Goal: Communication & Community: Answer question/provide support

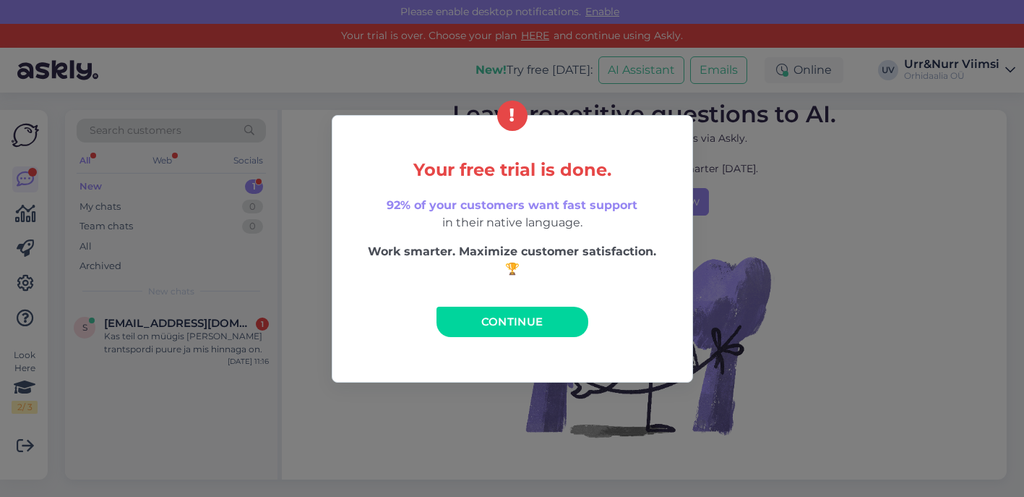
click at [505, 327] on span "Continue" at bounding box center [512, 321] width 62 height 14
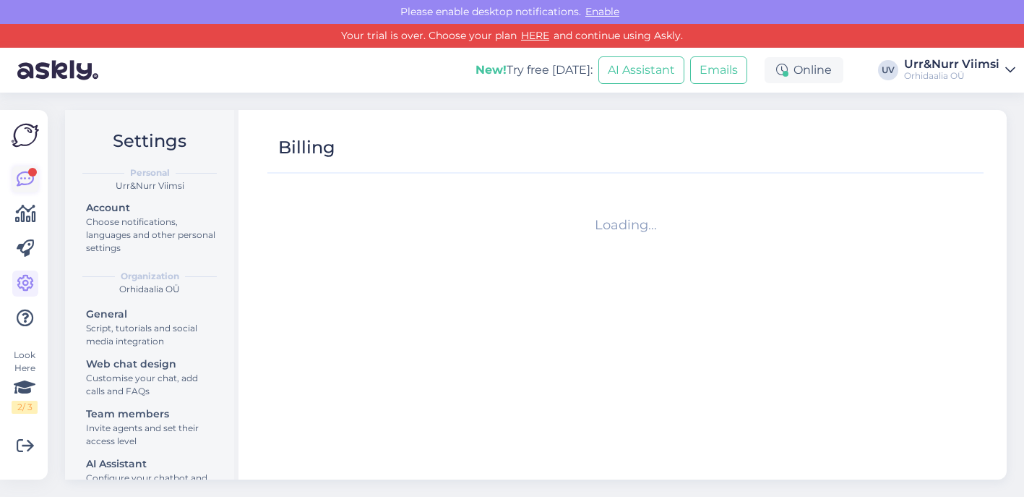
click at [34, 177] on link at bounding box center [25, 179] width 26 height 26
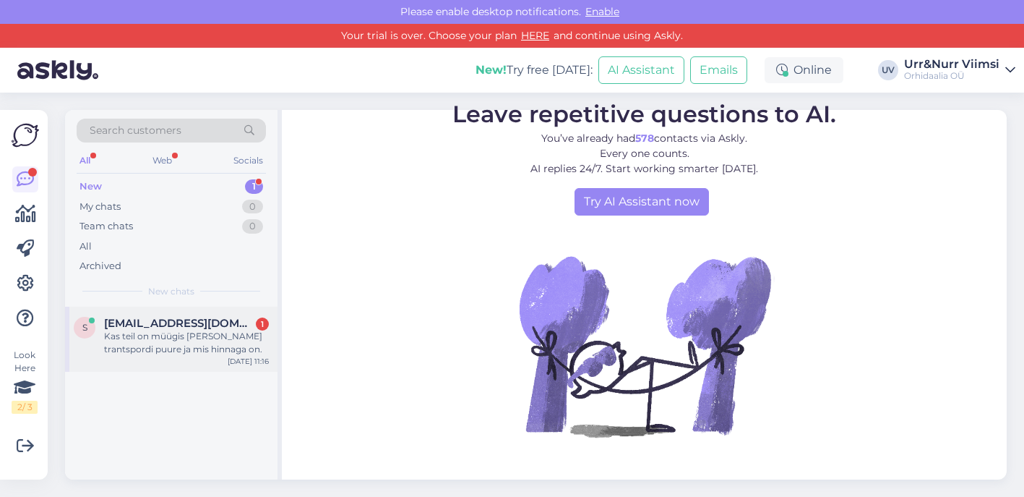
click at [194, 325] on span "[EMAIL_ADDRESS][DOMAIN_NAME]" at bounding box center [179, 323] width 150 height 13
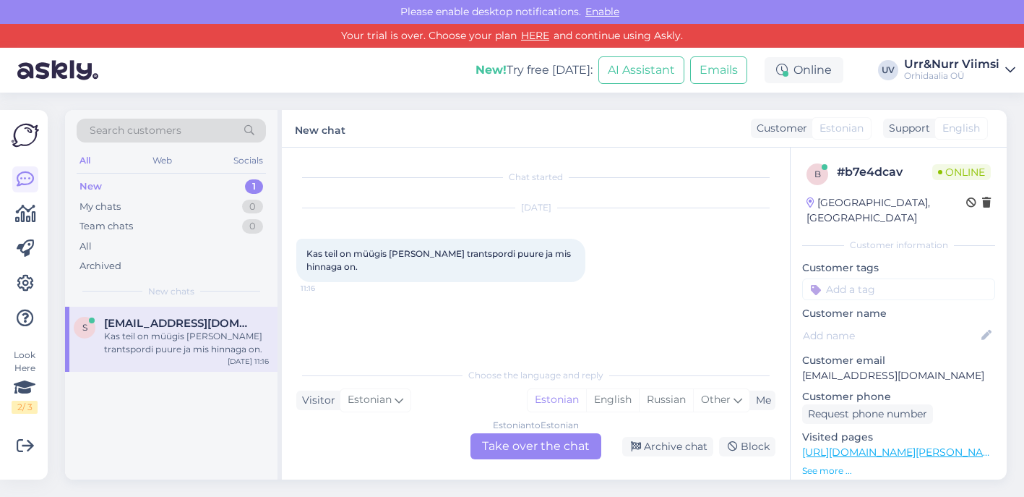
click at [517, 447] on div "Estonian to Estonian Take over the chat" at bounding box center [536, 446] width 131 height 26
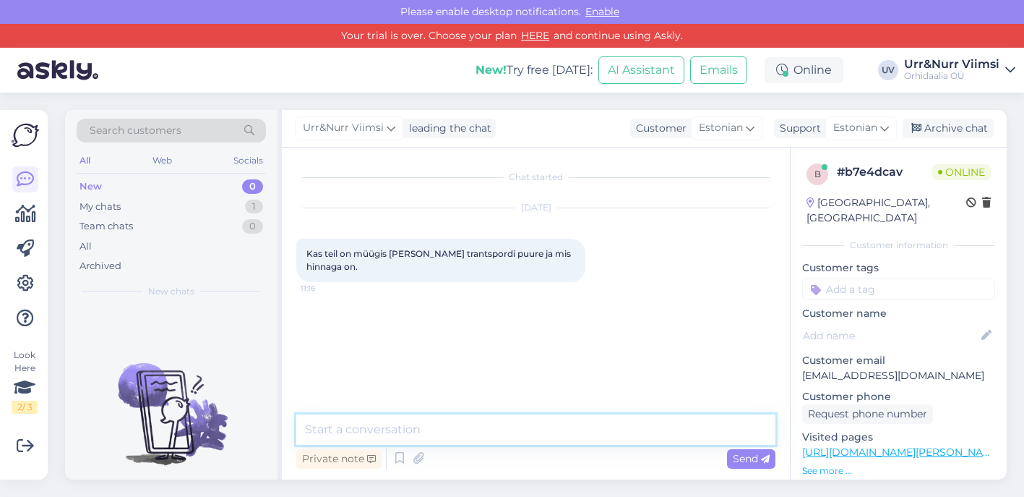
click at [470, 423] on textarea at bounding box center [535, 429] width 479 height 30
paste textarea "[URL][DOMAIN_NAME]"
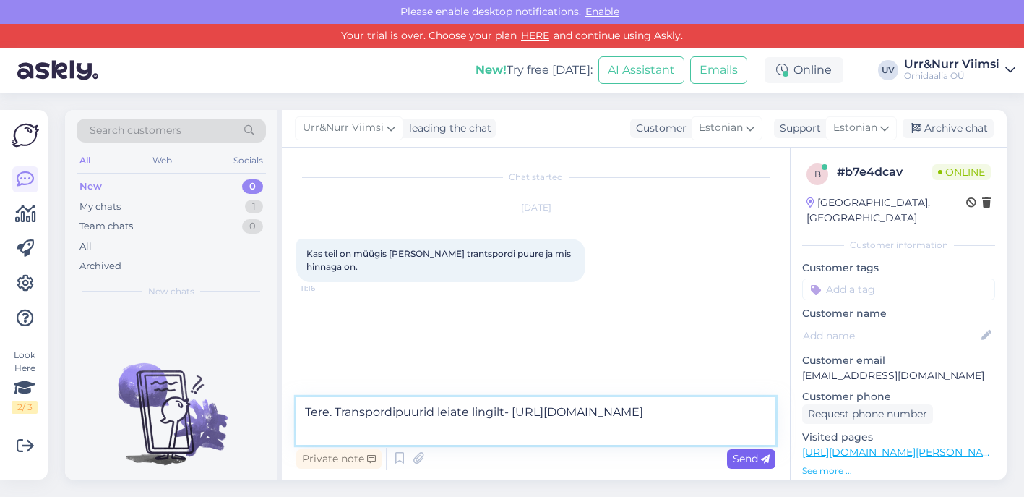
type textarea "Tere. Transpordipuurid leiate lingilt- [URL][DOMAIN_NAME]"
click at [768, 449] on div "Send" at bounding box center [751, 459] width 48 height 20
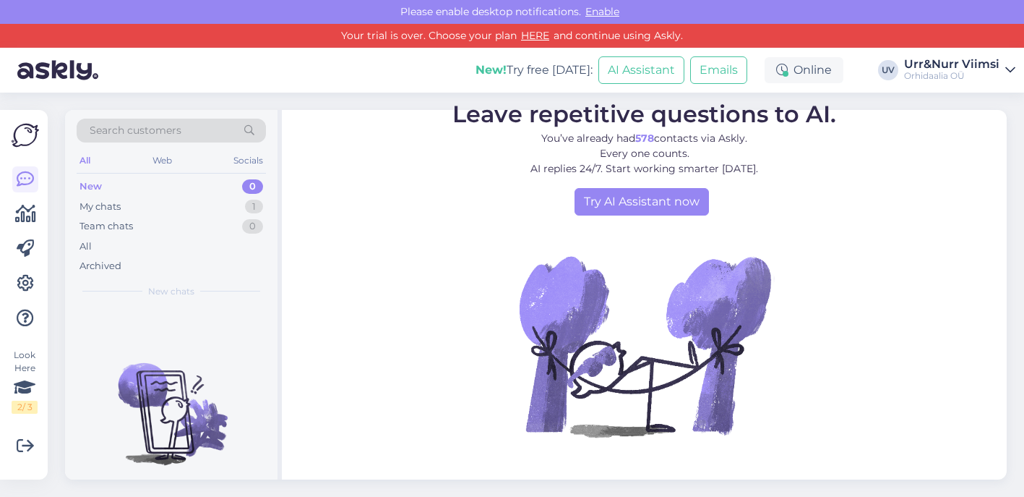
click at [210, 194] on div "New 0" at bounding box center [171, 186] width 189 height 20
click at [207, 204] on div "My chats 1" at bounding box center [171, 207] width 189 height 20
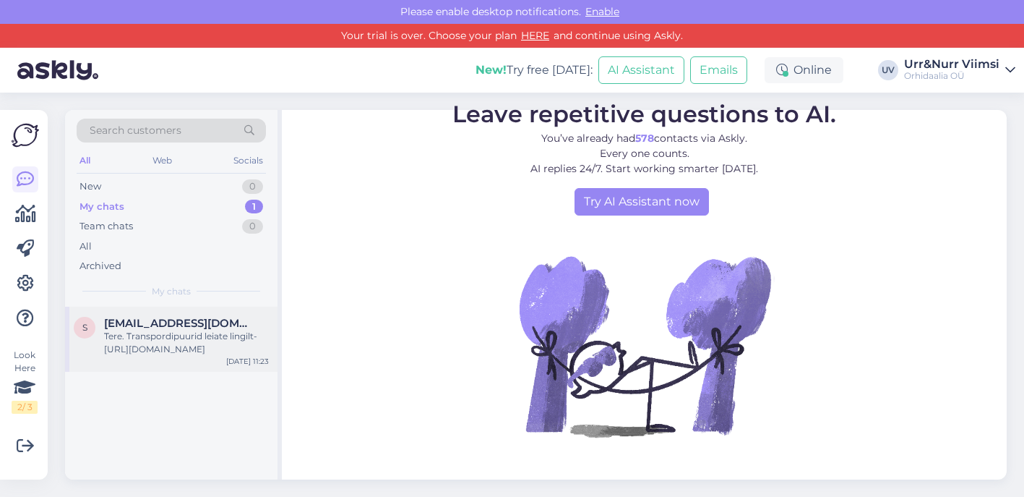
click at [219, 330] on div "Tere. Transpordipuurid leiate lingilt- [URL][DOMAIN_NAME]" at bounding box center [186, 343] width 165 height 26
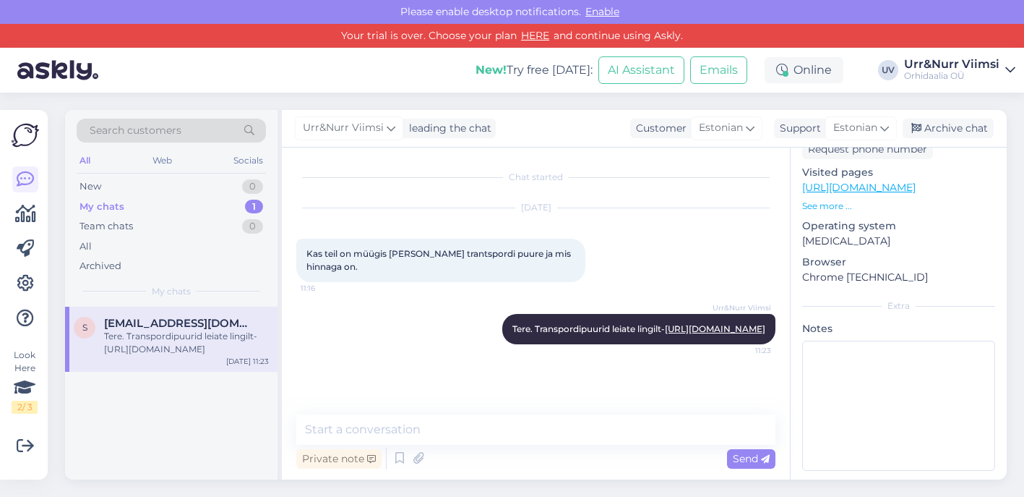
scroll to position [264, 0]
click at [961, 130] on div "Archive chat" at bounding box center [948, 129] width 91 height 20
